Goal: Task Accomplishment & Management: Use online tool/utility

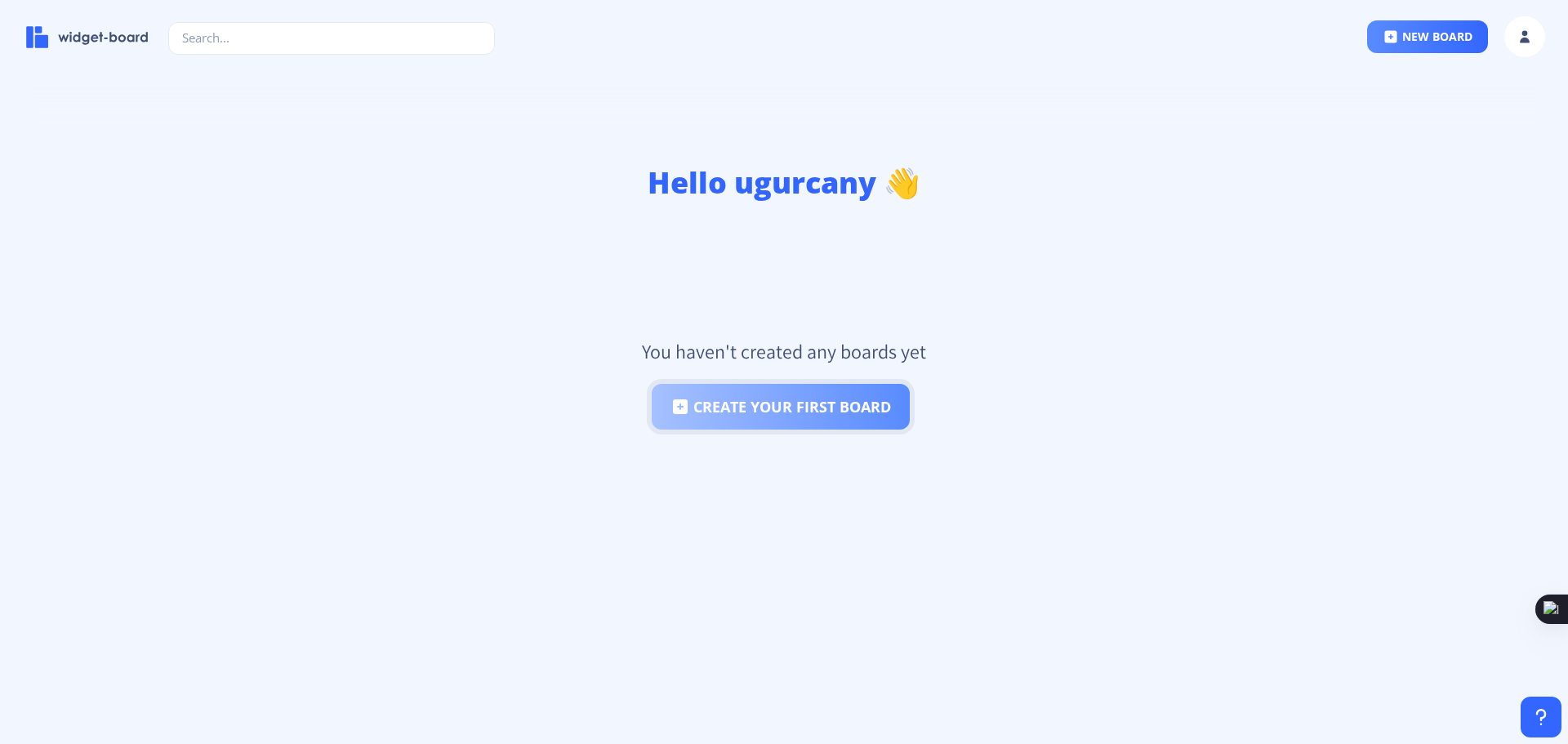
click at [866, 412] on button "create your first board" at bounding box center [780, 406] width 258 height 46
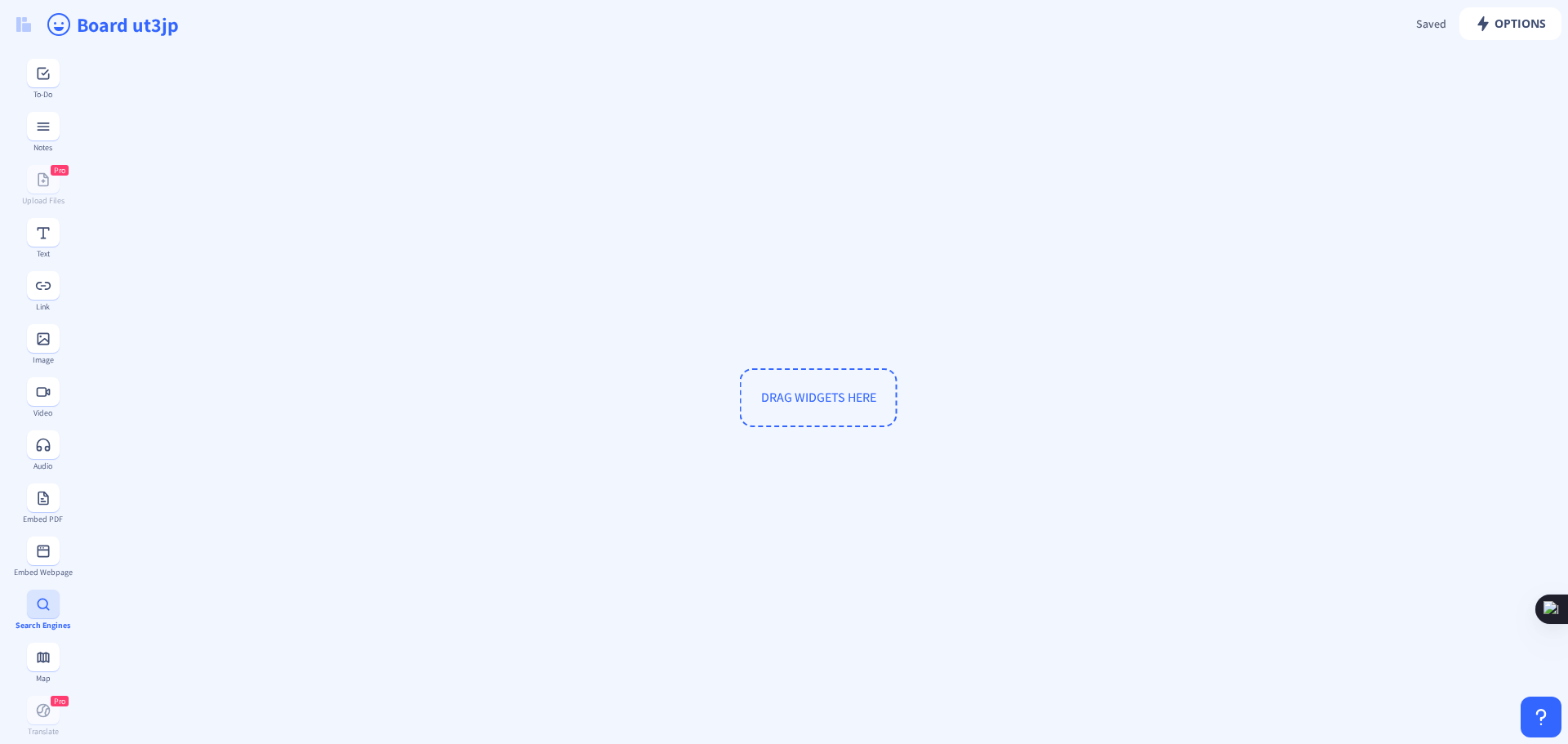
click at [43, 612] on rect at bounding box center [43, 604] width 17 height 17
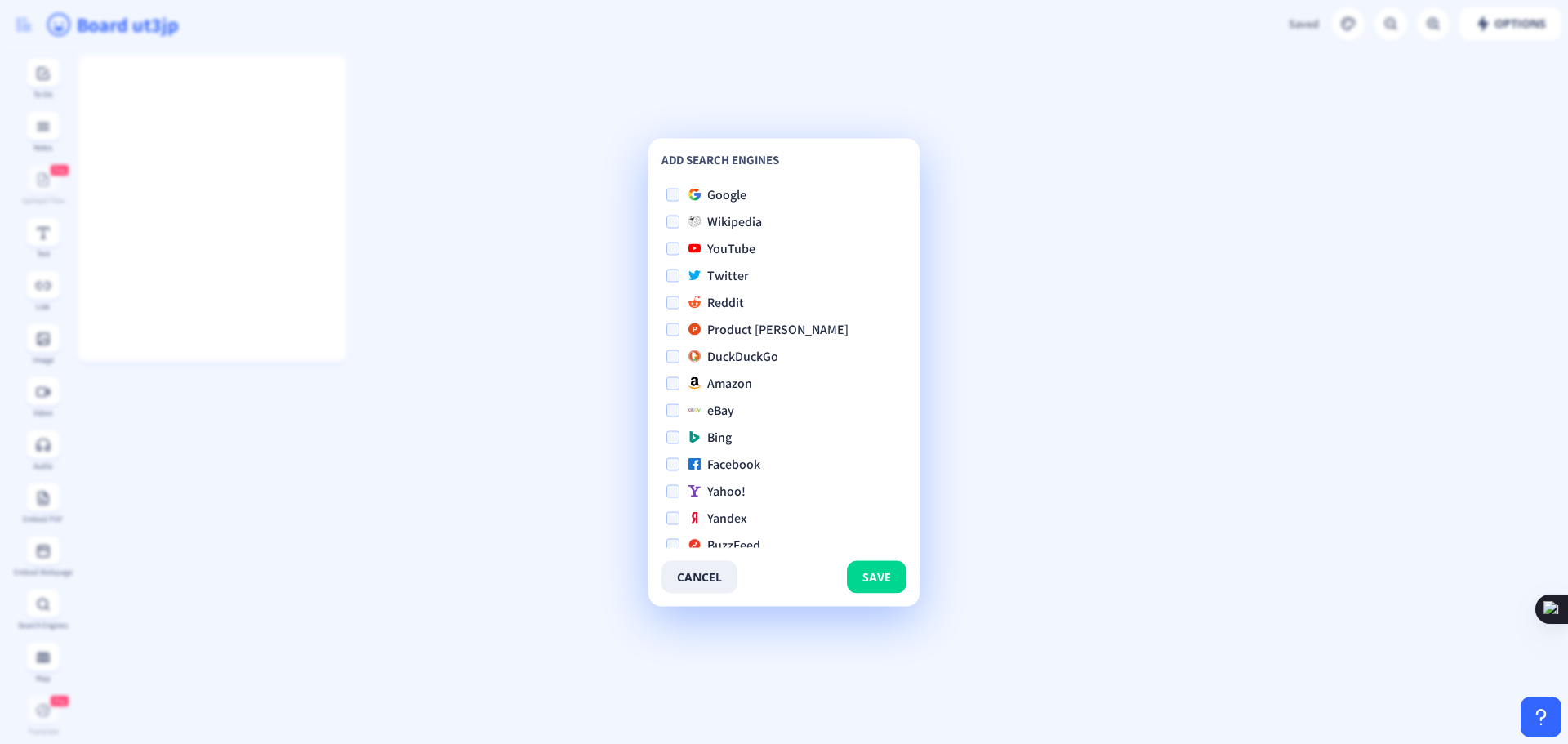
click at [725, 197] on span "Google" at bounding box center [727, 194] width 39 height 20
click at [667, 195] on input "Google" at bounding box center [666, 194] width 1 height 1
checkbox input "true"
click at [673, 290] on div "Google Wikipedia YouTube Twitter Reddit Product [PERSON_NAME] DuckDuckGo Amazon…" at bounding box center [784, 362] width 245 height 367
click at [673, 297] on span at bounding box center [672, 302] width 13 height 13
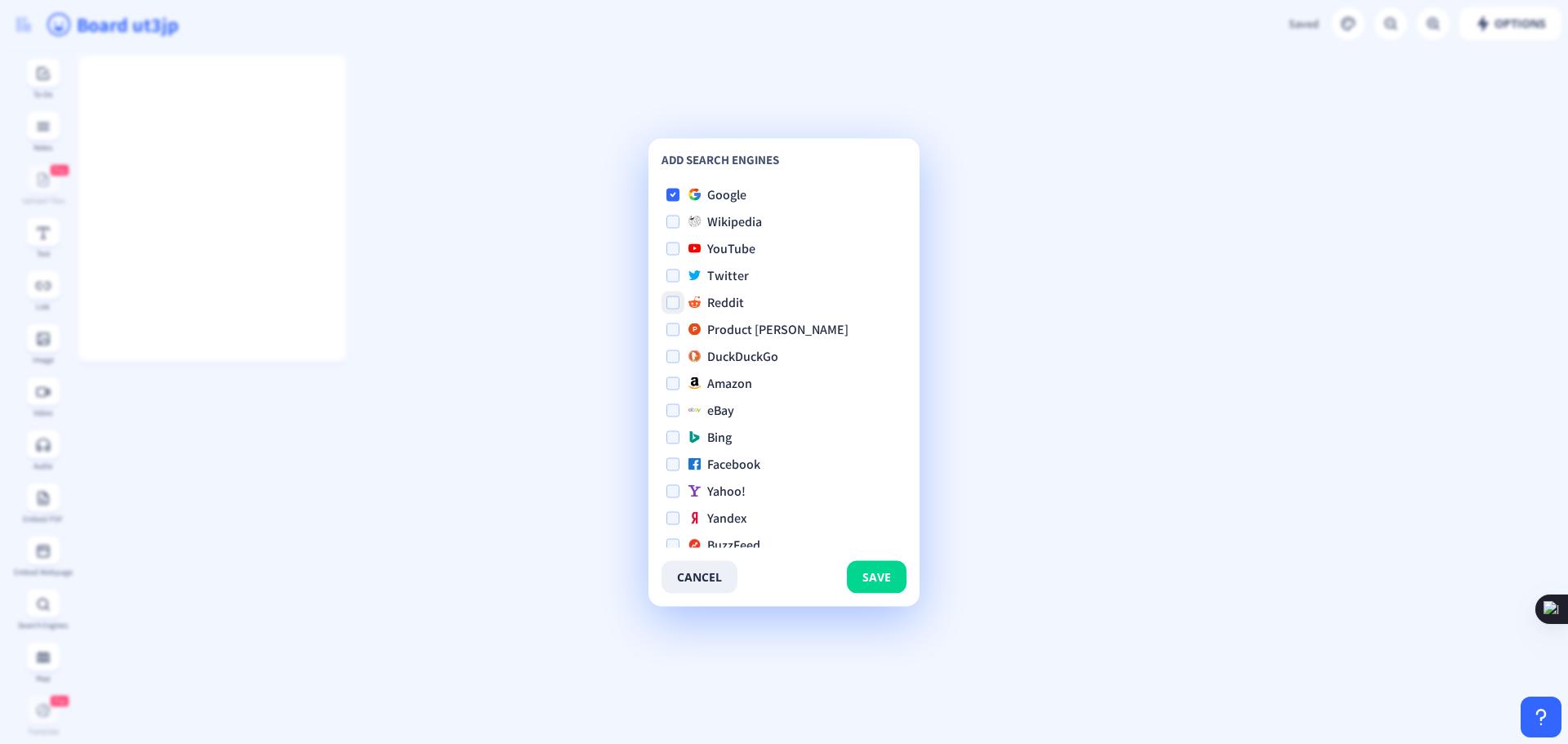
click at [667, 302] on input "Reddit" at bounding box center [666, 302] width 1 height 1
checkbox input "true"
click at [671, 513] on span at bounding box center [672, 517] width 13 height 13
click at [667, 518] on input "Yandex" at bounding box center [666, 518] width 1 height 1
checkbox input "true"
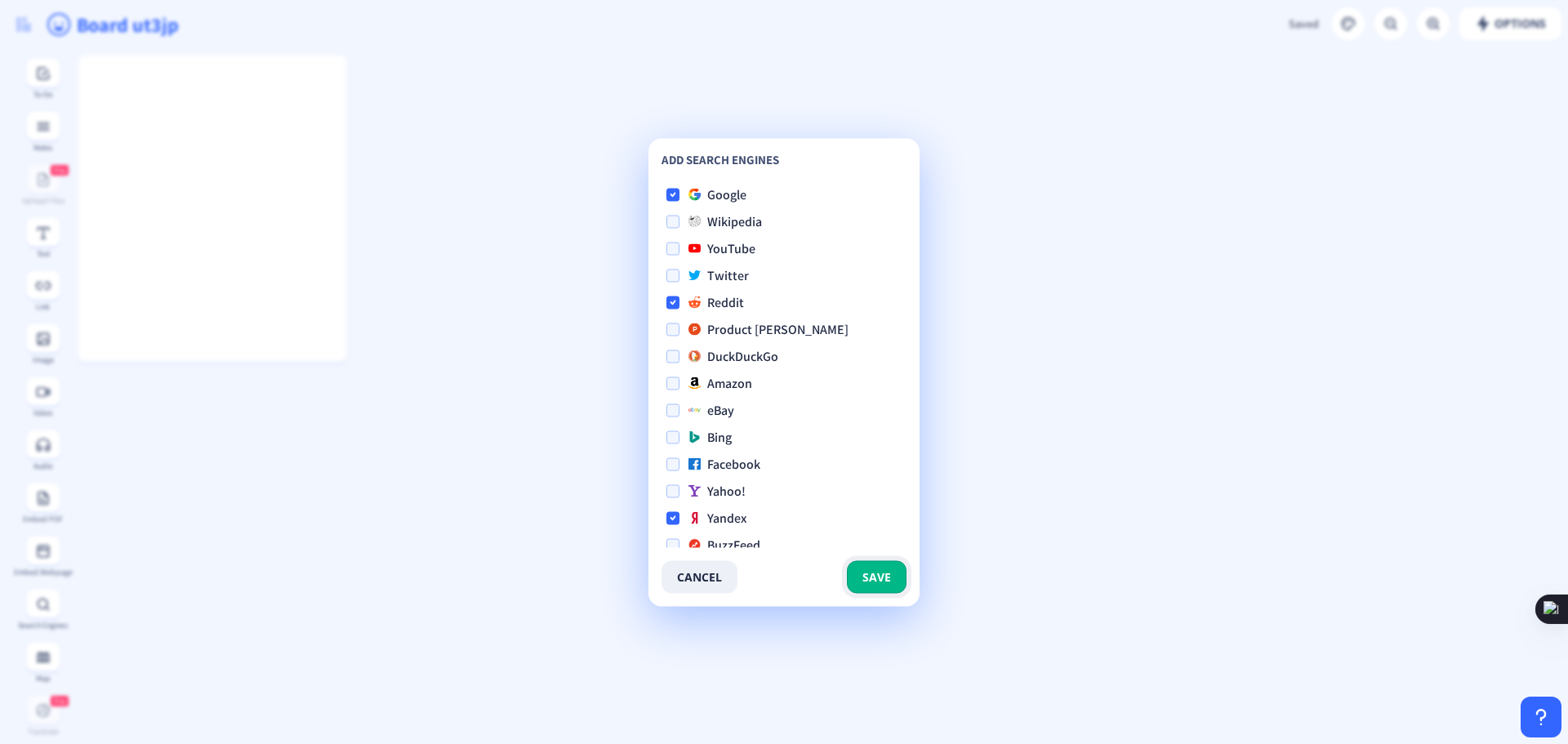
click at [892, 576] on button "save" at bounding box center [877, 576] width 60 height 32
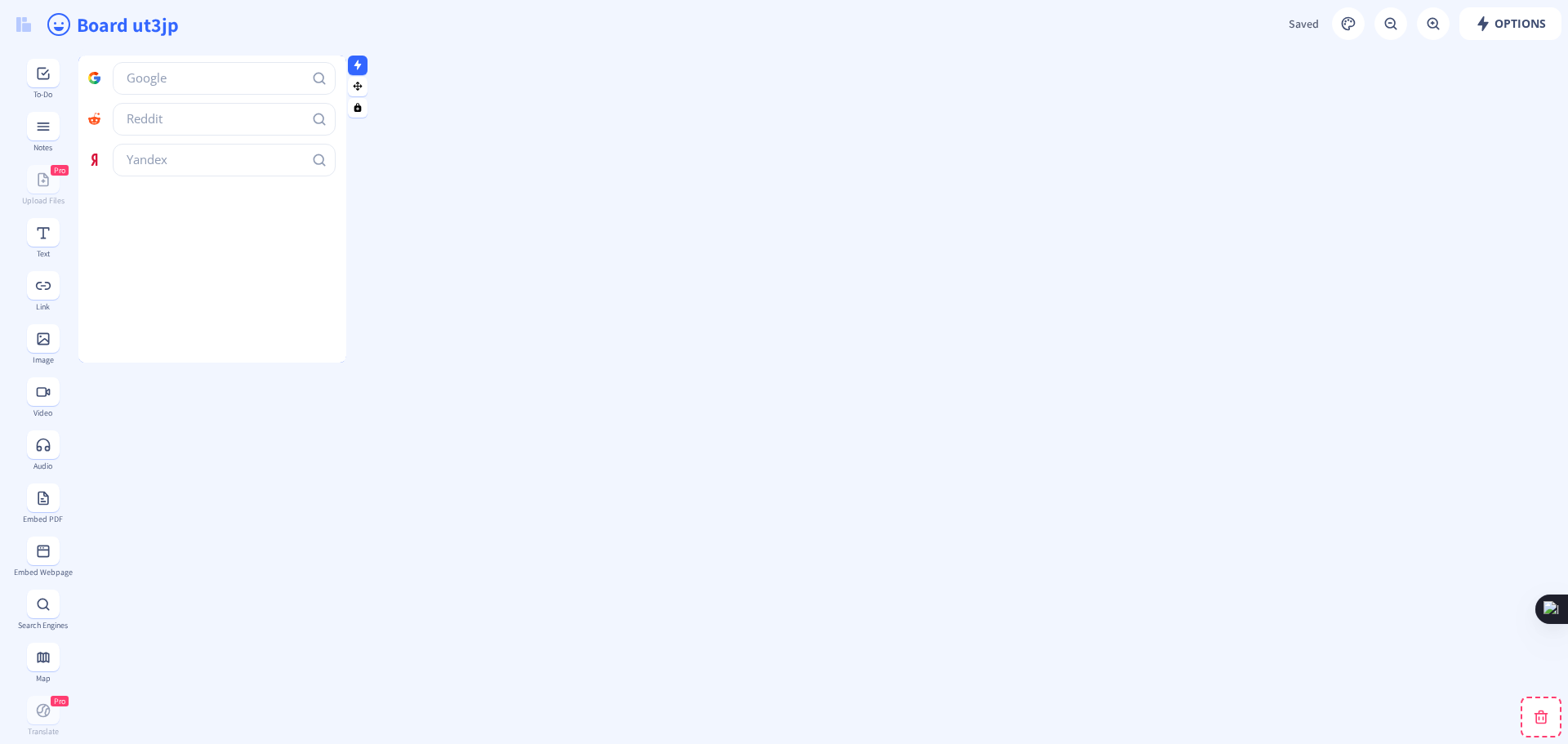
click at [238, 82] on input "text" at bounding box center [224, 77] width 223 height 32
click at [100, 79] on span at bounding box center [99, 76] width 24 height 17
drag, startPoint x: 128, startPoint y: 78, endPoint x: 165, endPoint y: 133, distance: 66.3
click at [282, 100] on div at bounding box center [216, 82] width 258 height 41
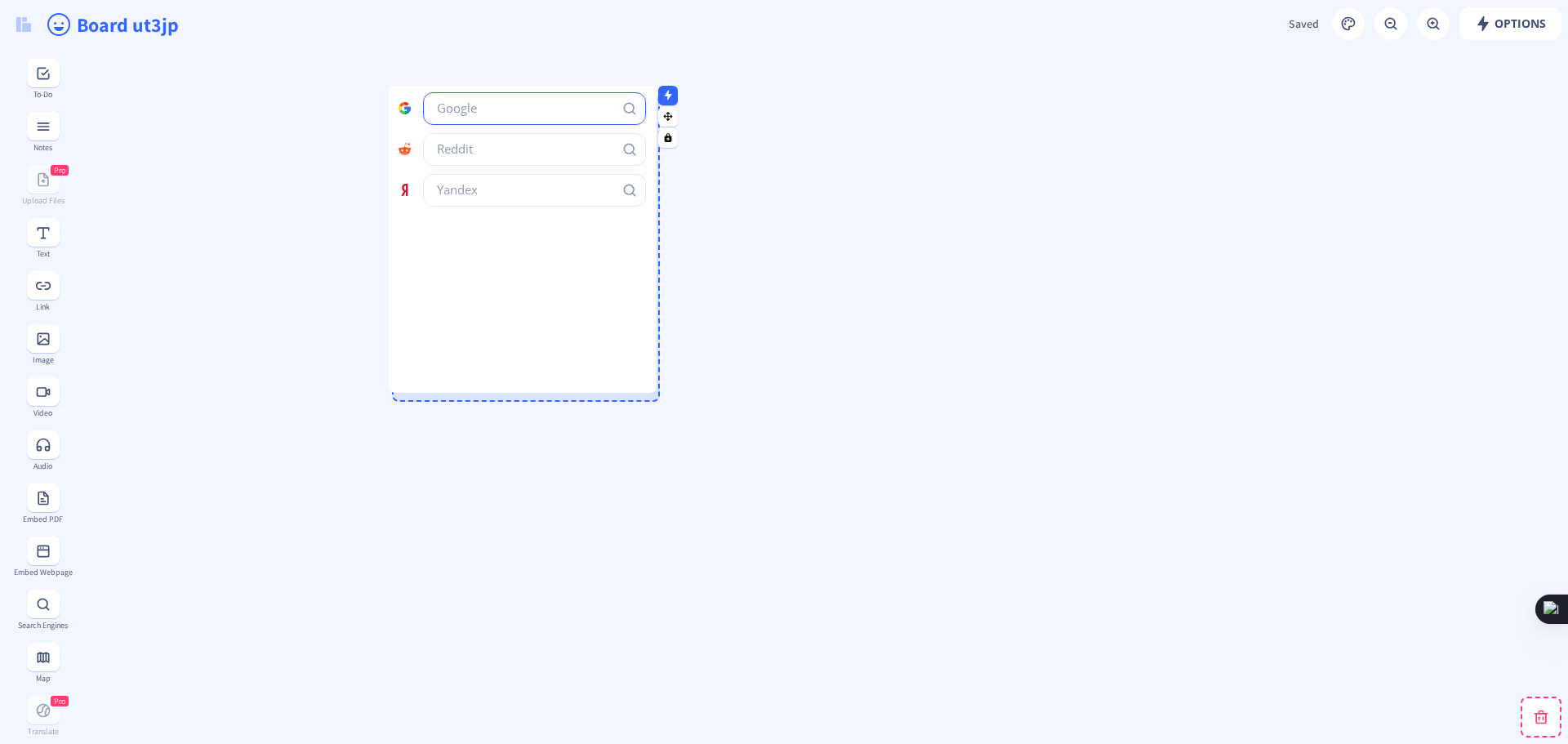
drag, startPoint x: 92, startPoint y: 68, endPoint x: 391, endPoint y: 105, distance: 301.3
click at [399, 104] on div at bounding box center [527, 113] width 258 height 41
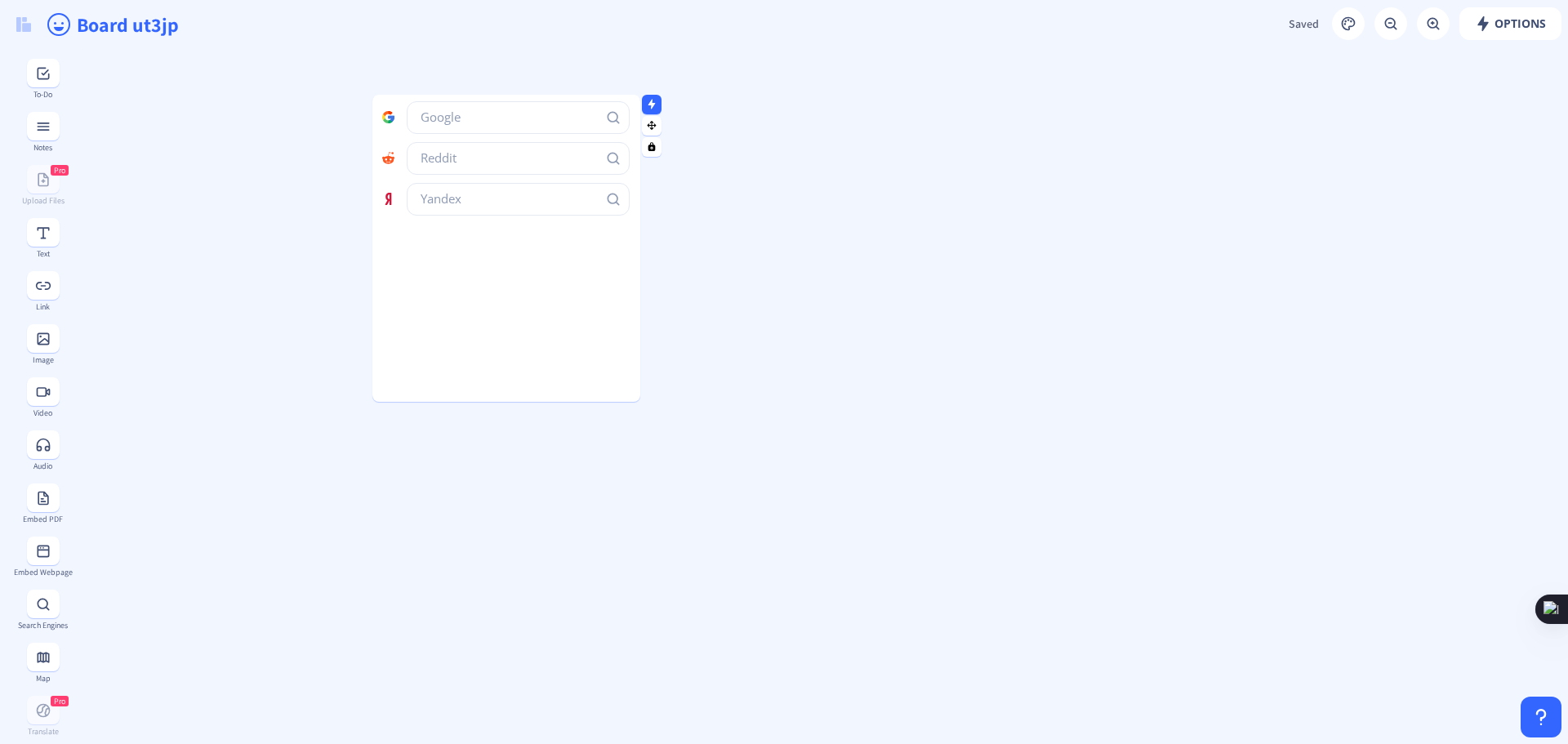
click at [453, 120] on input "text" at bounding box center [518, 116] width 223 height 32
type input "test"
click at [492, 156] on input "text" at bounding box center [518, 158] width 223 height 32
type input "test"
click at [610, 159] on rect "Search Reddit" at bounding box center [613, 158] width 17 height 17
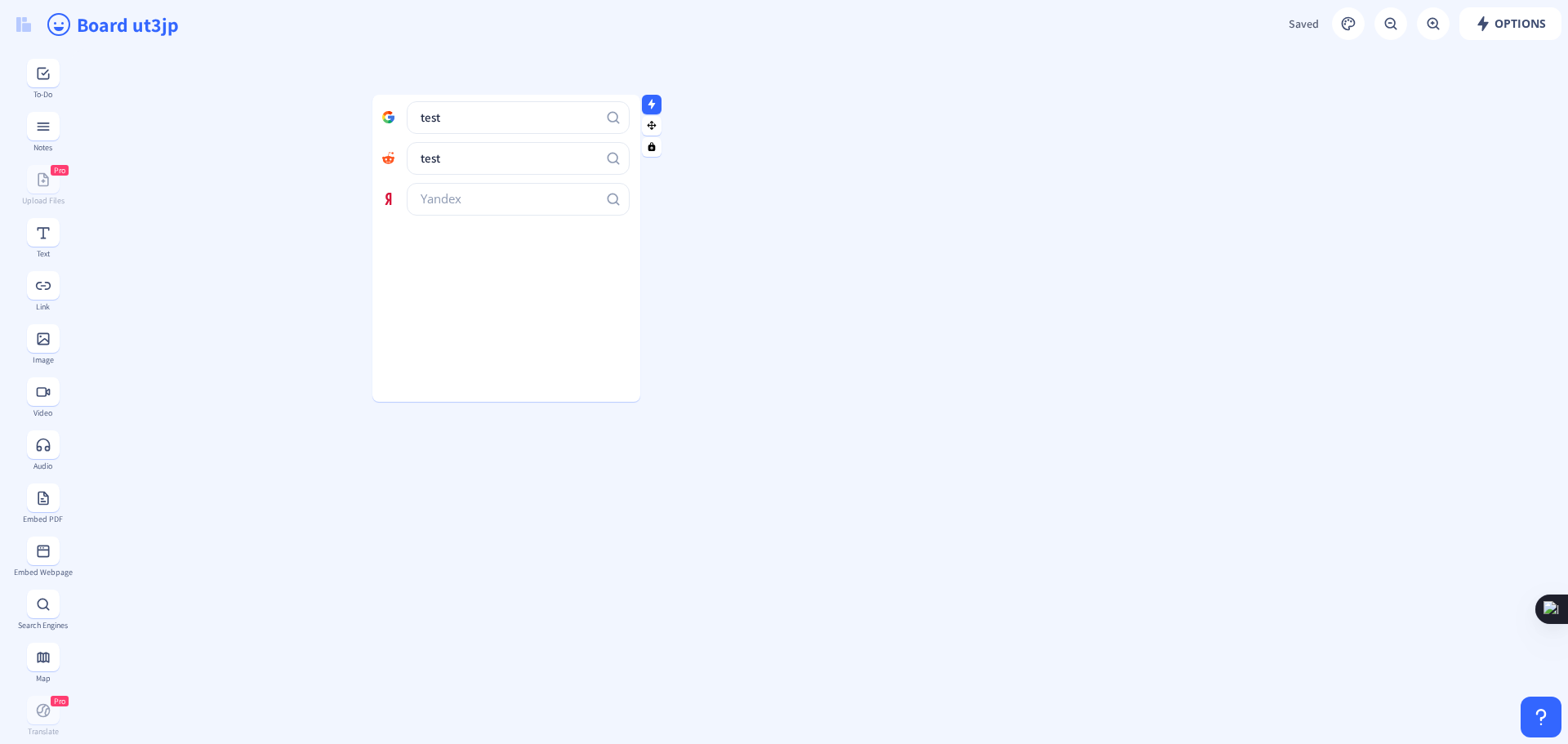
click at [450, 164] on input "test" at bounding box center [518, 158] width 223 height 32
click at [614, 115] on rect "Search Google" at bounding box center [613, 117] width 17 height 17
